Goal: Find specific page/section: Find specific page/section

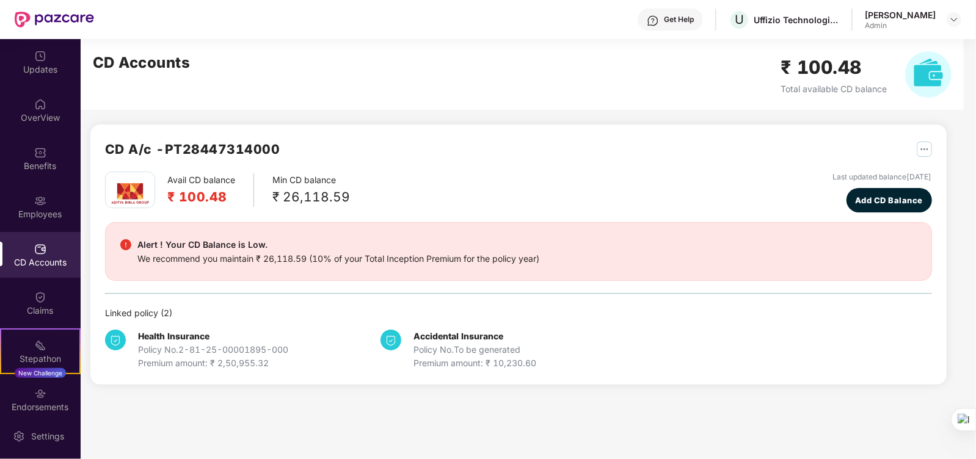
click at [21, 244] on div "CD Accounts" at bounding box center [40, 255] width 81 height 46
click at [27, 206] on div "Employees" at bounding box center [40, 207] width 81 height 46
